Goal: Task Accomplishment & Management: Use online tool/utility

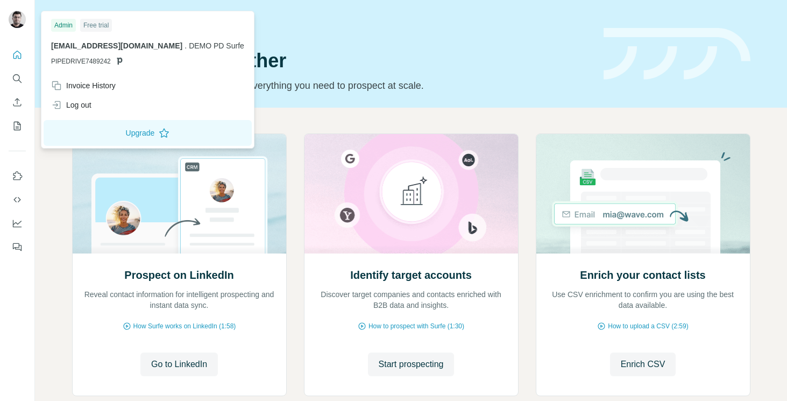
scroll to position [64, 0]
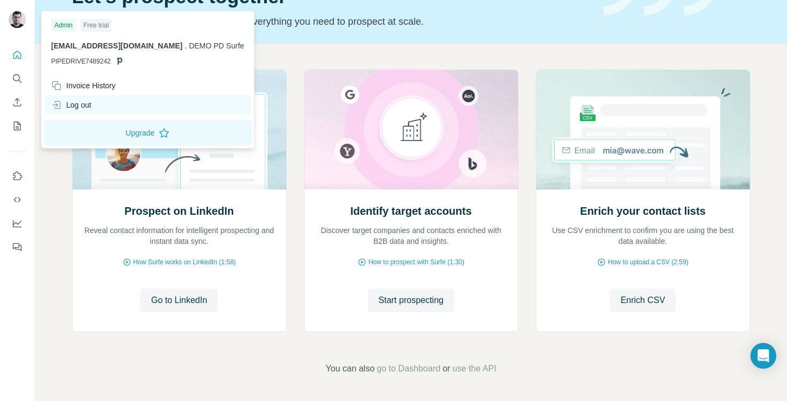
click at [84, 102] on div "Log out" at bounding box center [71, 105] width 40 height 11
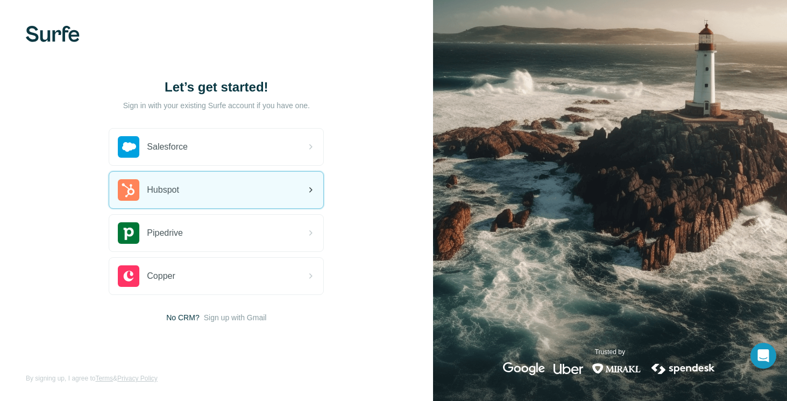
click at [179, 192] on span "Hubspot" at bounding box center [163, 189] width 32 height 13
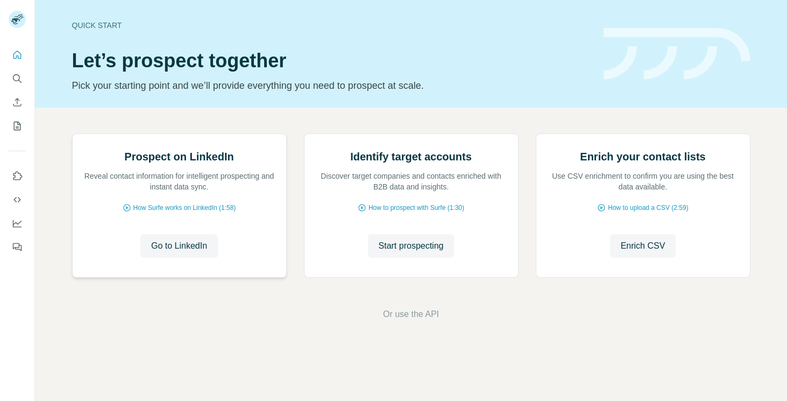
scroll to position [64, 0]
click at [184, 252] on span "Go to LinkedIn" at bounding box center [179, 245] width 56 height 13
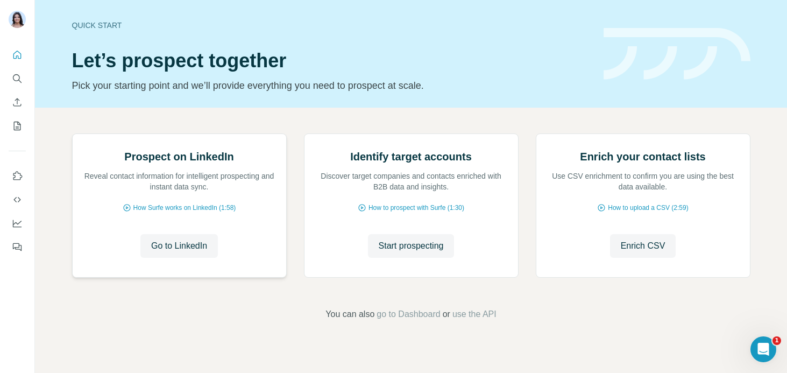
scroll to position [32, 0]
click at [173, 252] on span "Go to LinkedIn" at bounding box center [179, 245] width 56 height 13
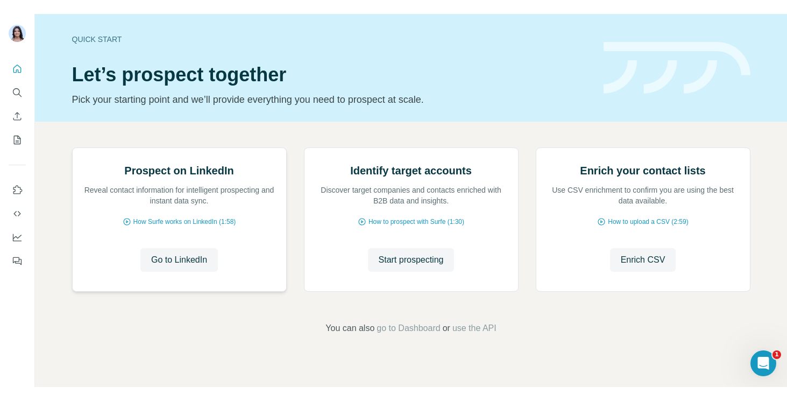
scroll to position [91, 0]
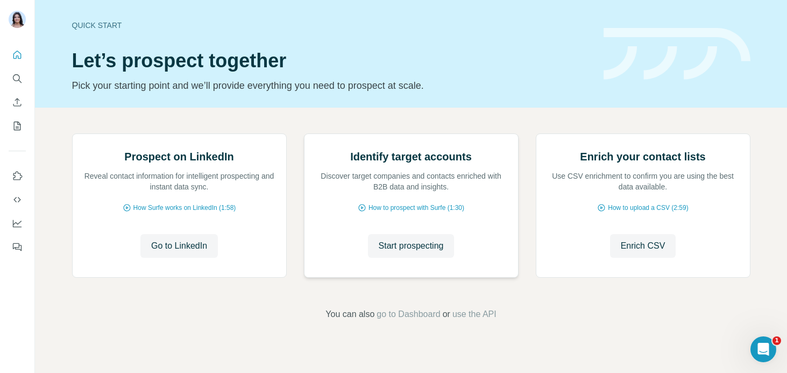
click at [402, 277] on div "Identify target accounts Discover target companies and contacts enriched with B…" at bounding box center [412, 205] width 214 height 143
click at [405, 252] on span "Start prospecting" at bounding box center [411, 245] width 65 height 13
